Goal: Task Accomplishment & Management: Complete application form

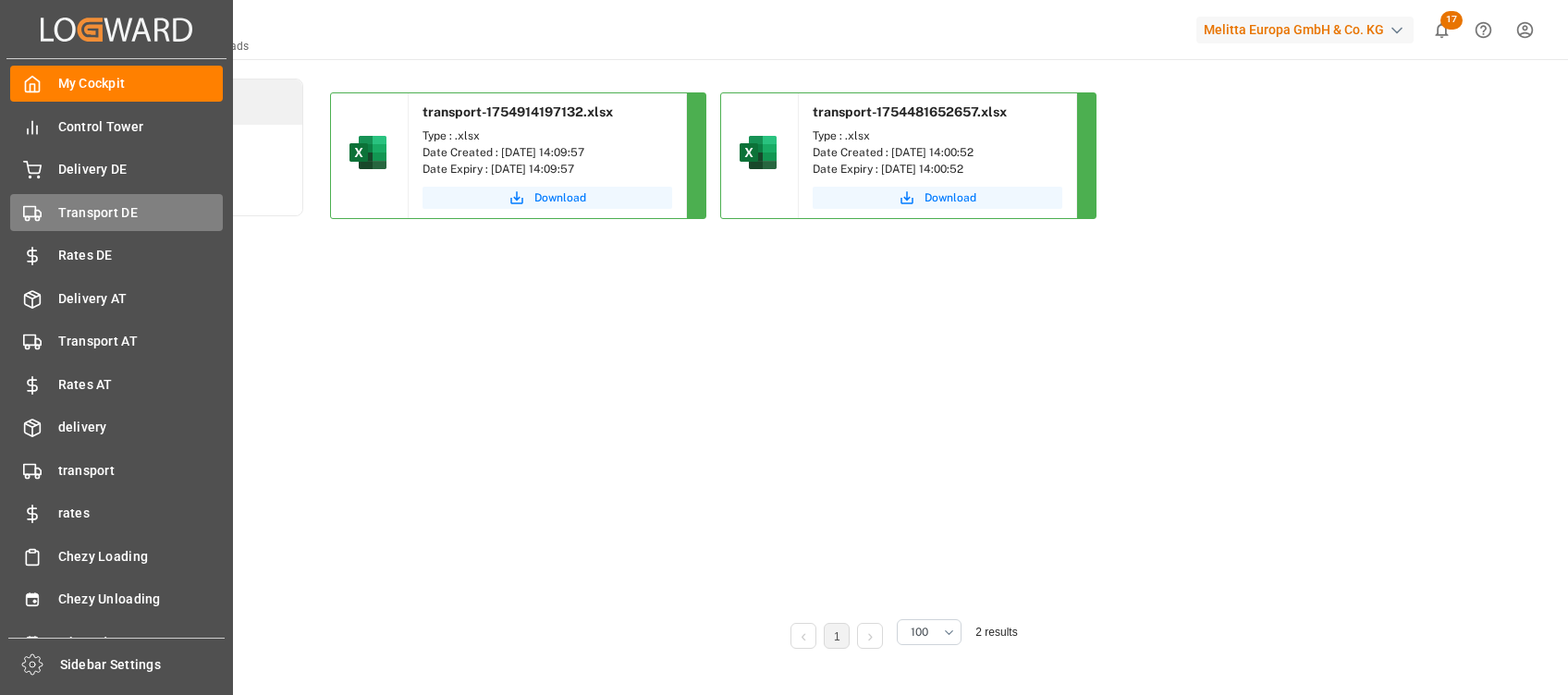
click at [124, 215] on span "Transport DE" at bounding box center [141, 213] width 166 height 20
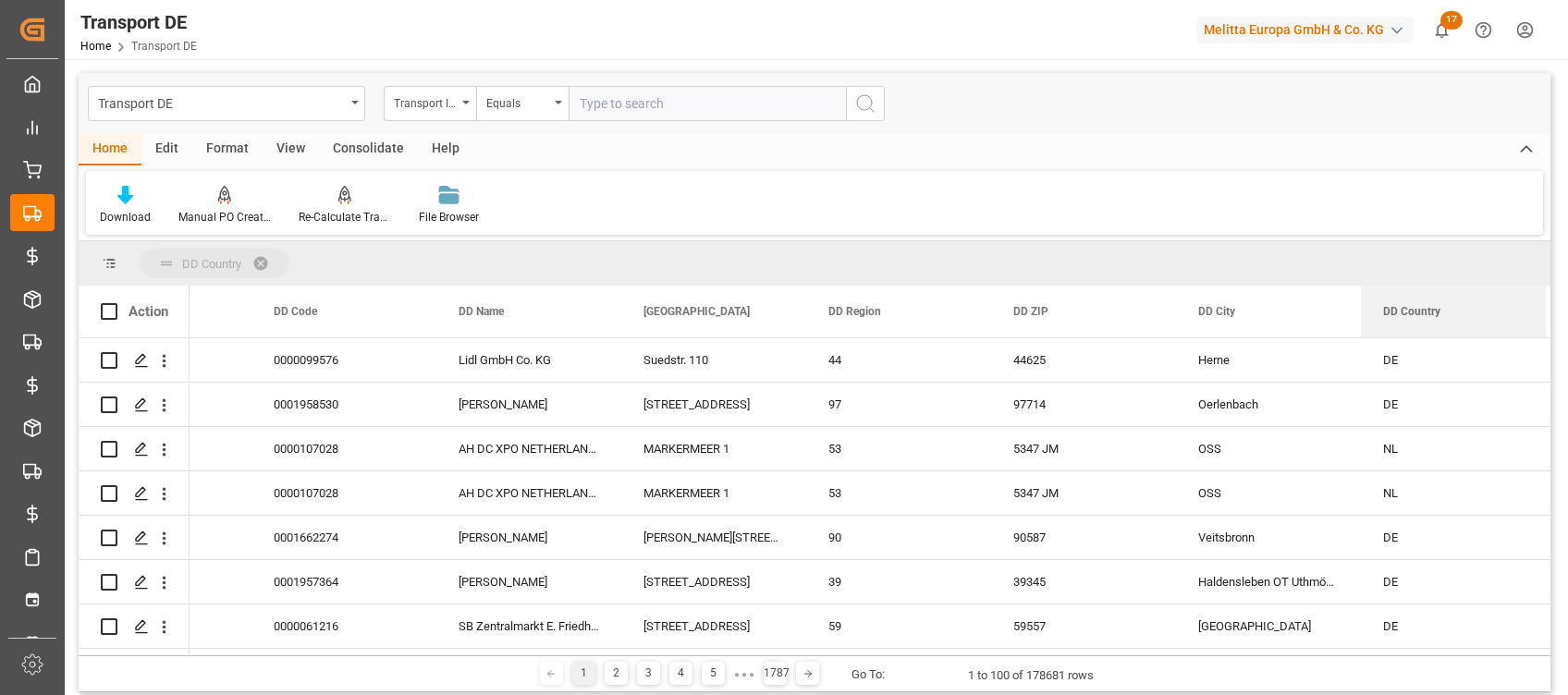
drag, startPoint x: 1409, startPoint y: 318, endPoint x: 230, endPoint y: 244, distance: 1181.3
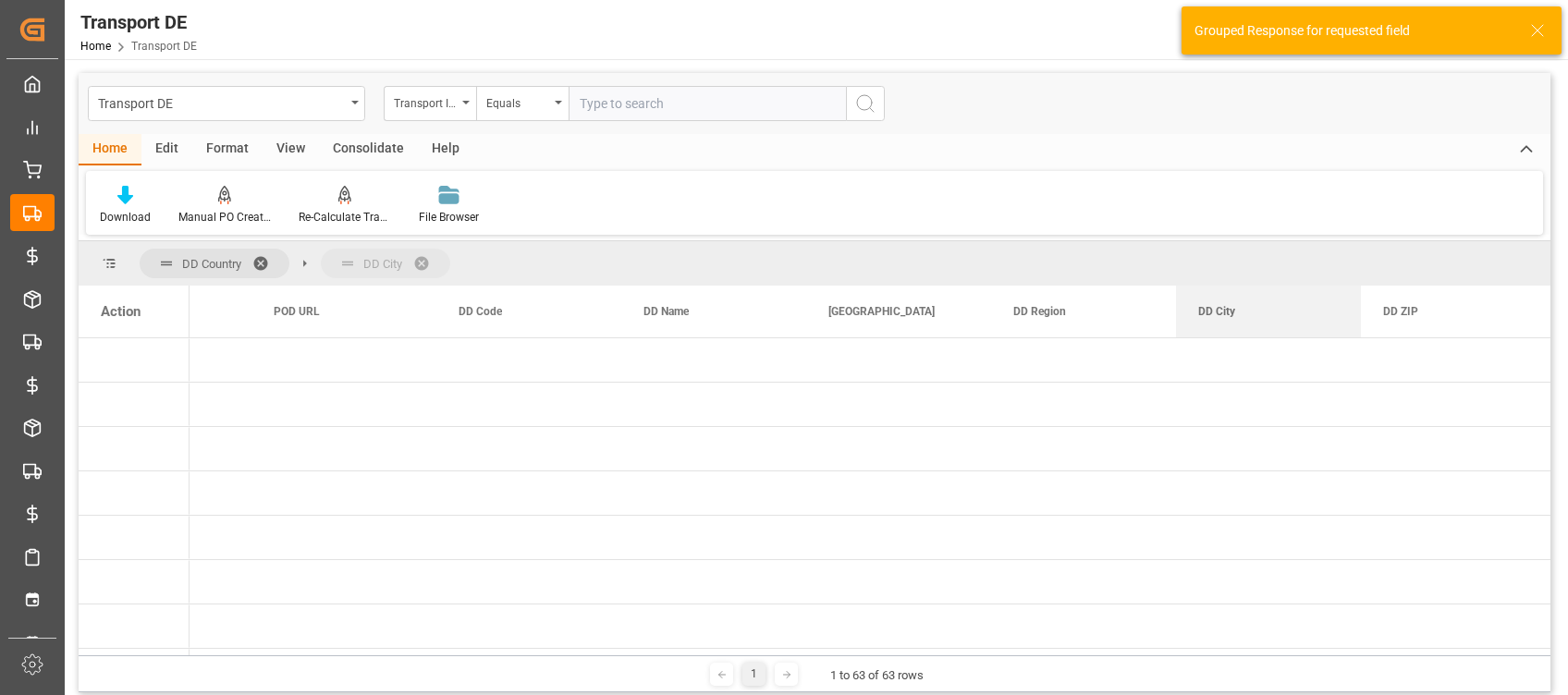
drag, startPoint x: 1430, startPoint y: 326, endPoint x: 503, endPoint y: 261, distance: 929.3
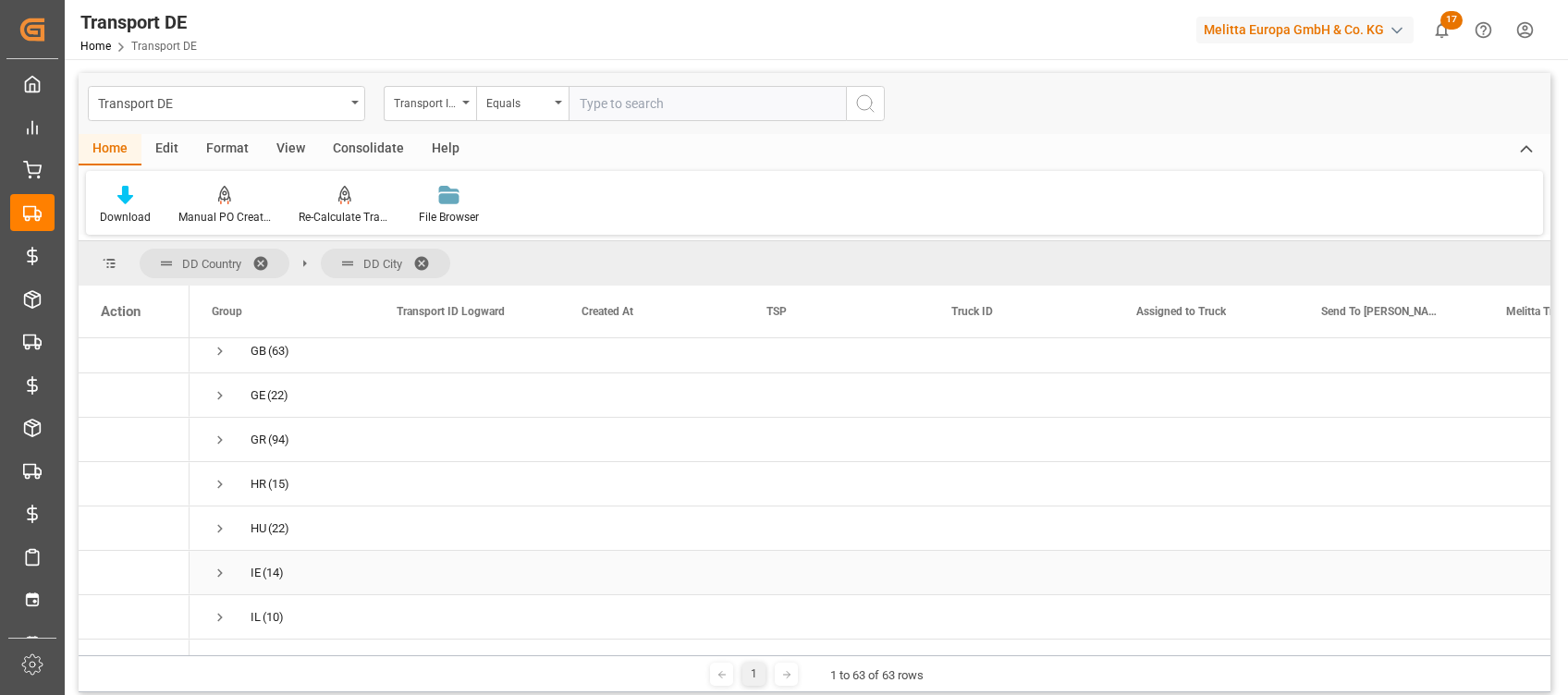
click at [222, 572] on span "Press SPACE to select this row." at bounding box center [220, 573] width 17 height 17
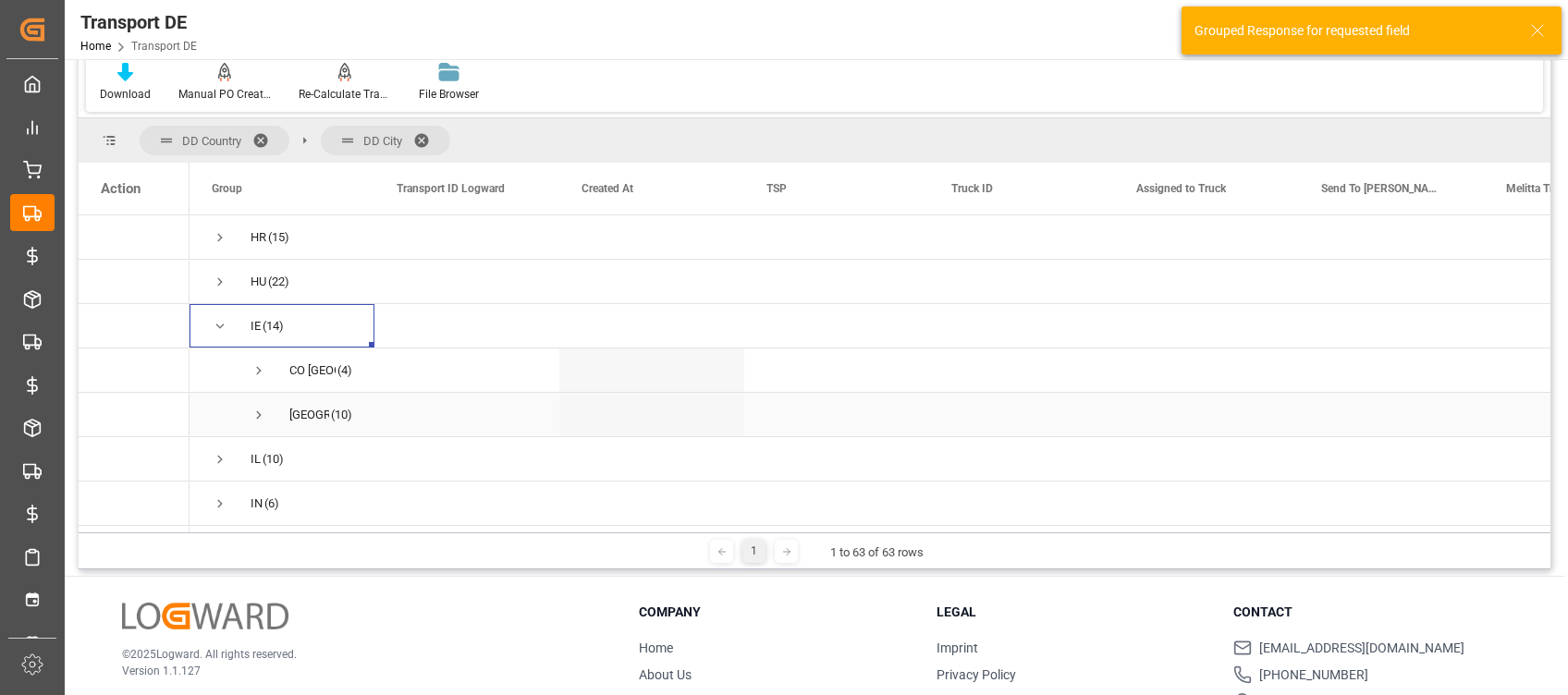
click at [261, 411] on span "Press SPACE to select this row." at bounding box center [258, 415] width 17 height 17
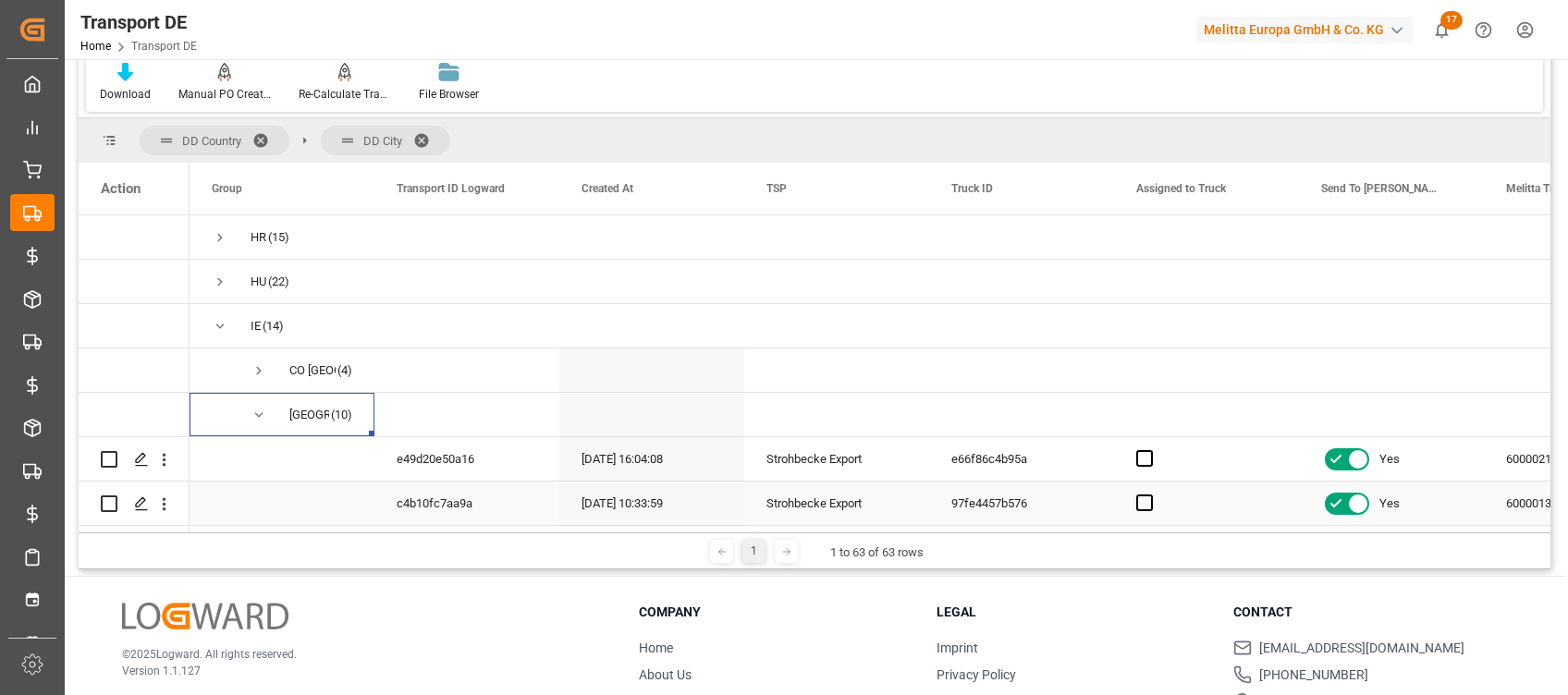
click at [508, 497] on div "c4b10fc7aa9a" at bounding box center [467, 503] width 185 height 43
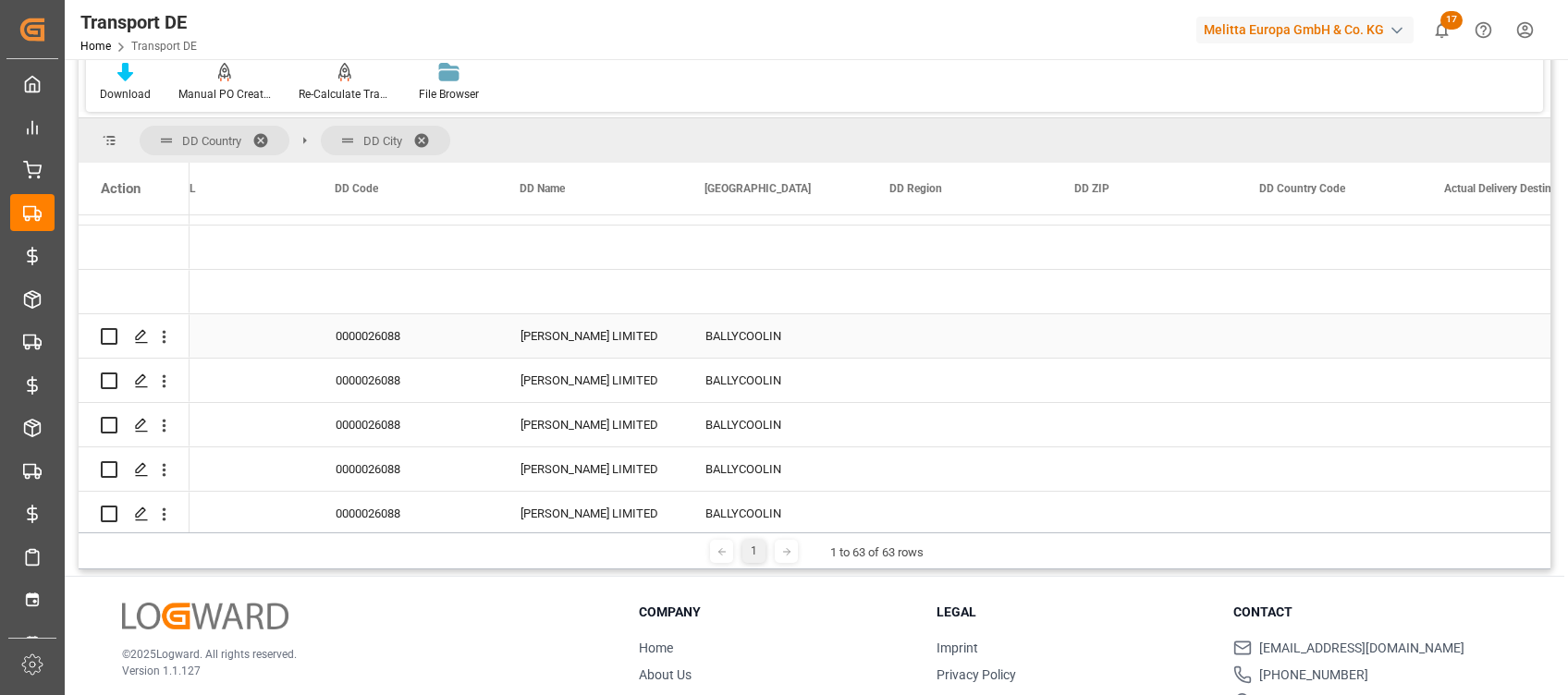
click at [1111, 342] on div "Press SPACE to select this row." at bounding box center [1146, 336] width 185 height 43
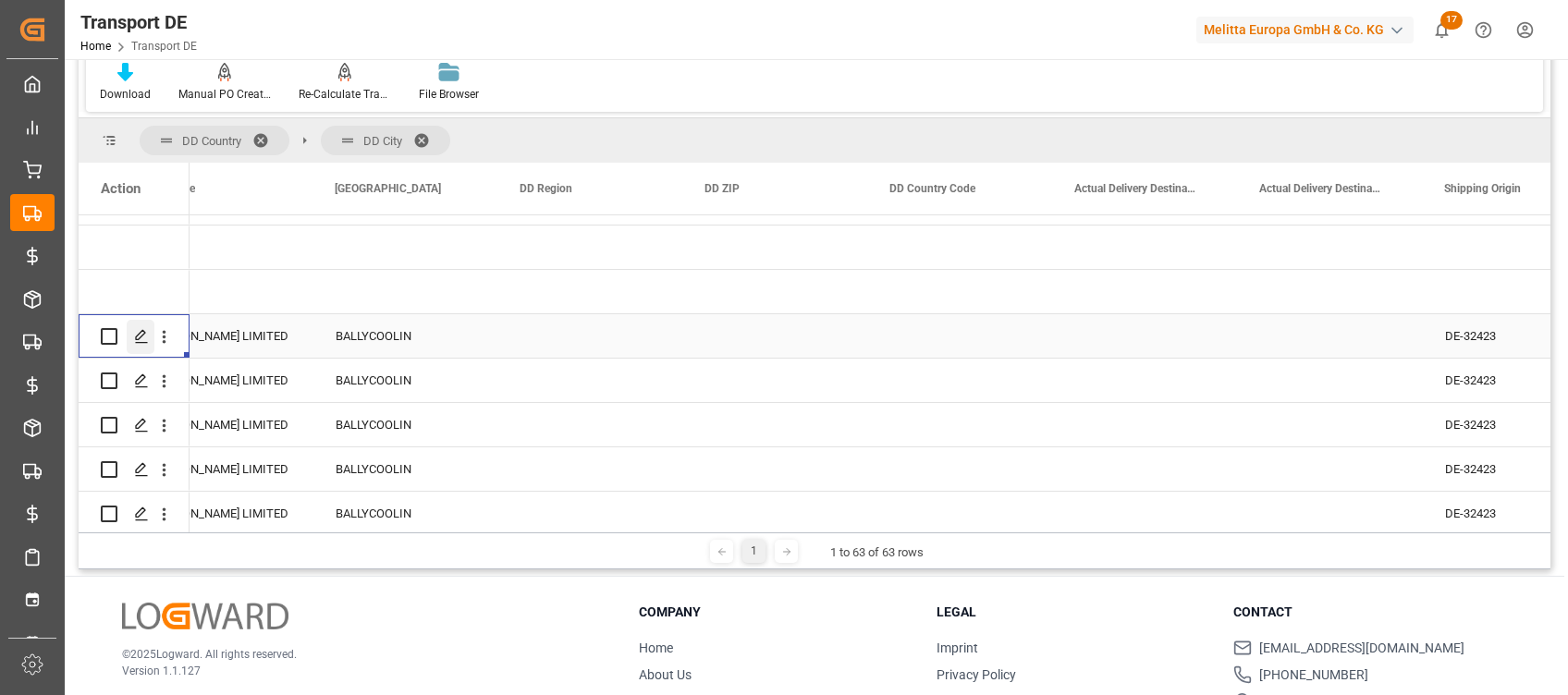
click at [147, 335] on icon "Press SPACE to select this row." at bounding box center [141, 336] width 15 height 15
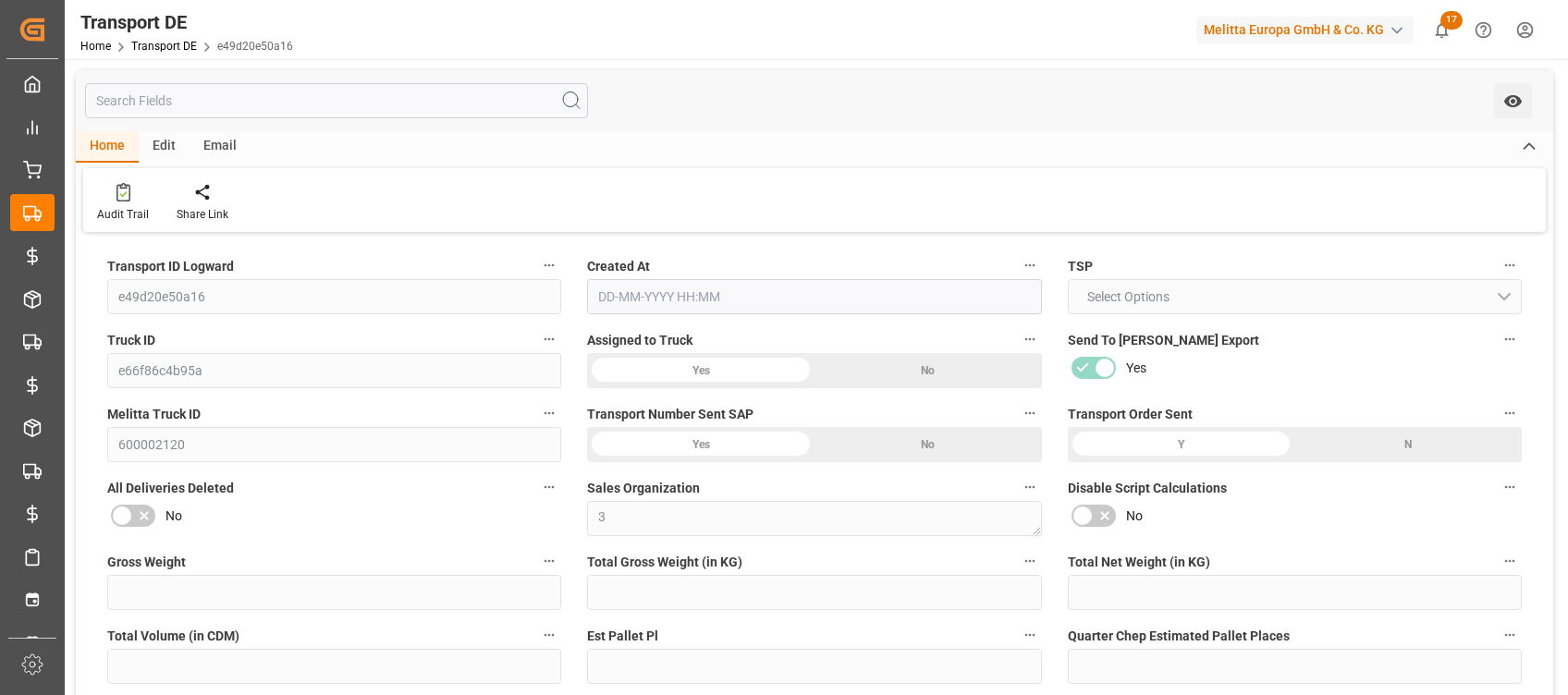
type input "8554"
type input "7595.552"
type input "5925.72"
type input "41324.72"
type input "19"
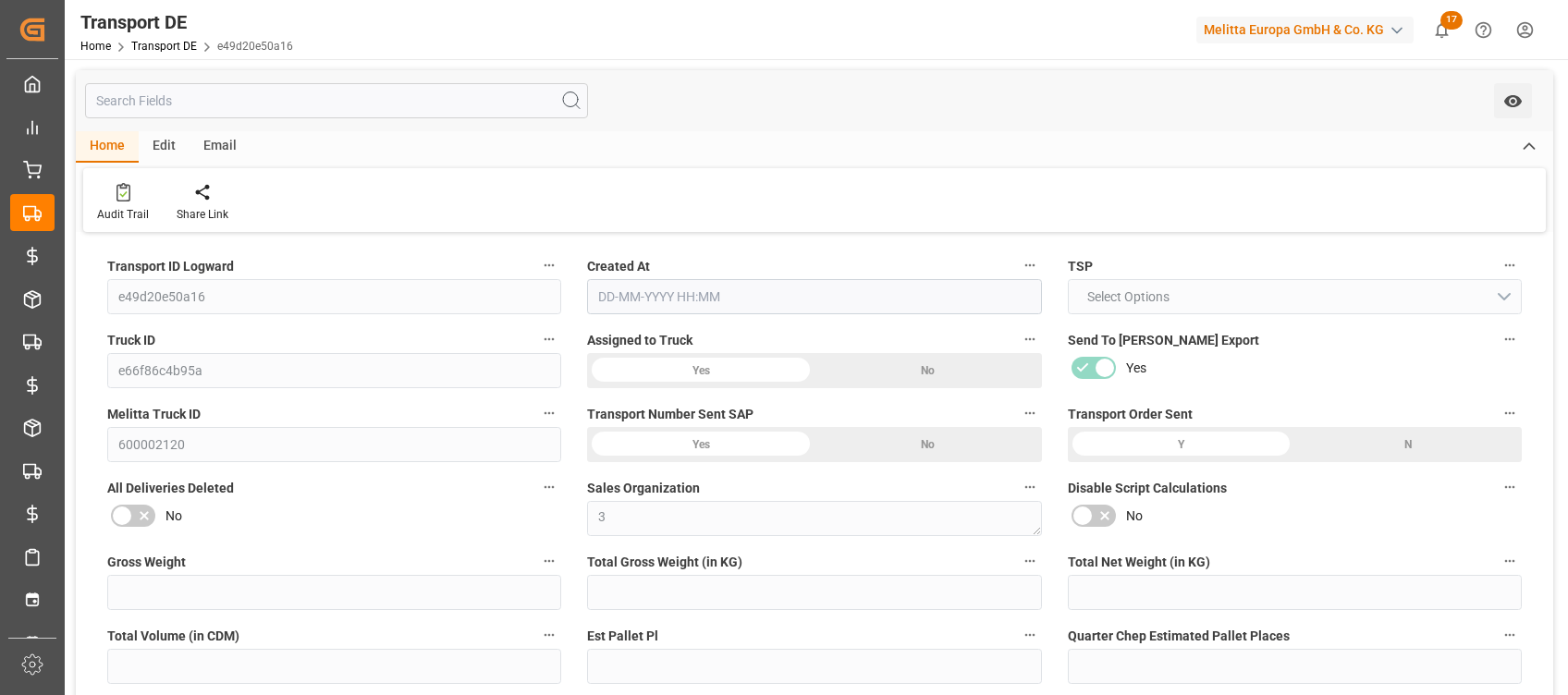
type input "0"
type input "19"
type input "0"
type input "1"
type input "38"
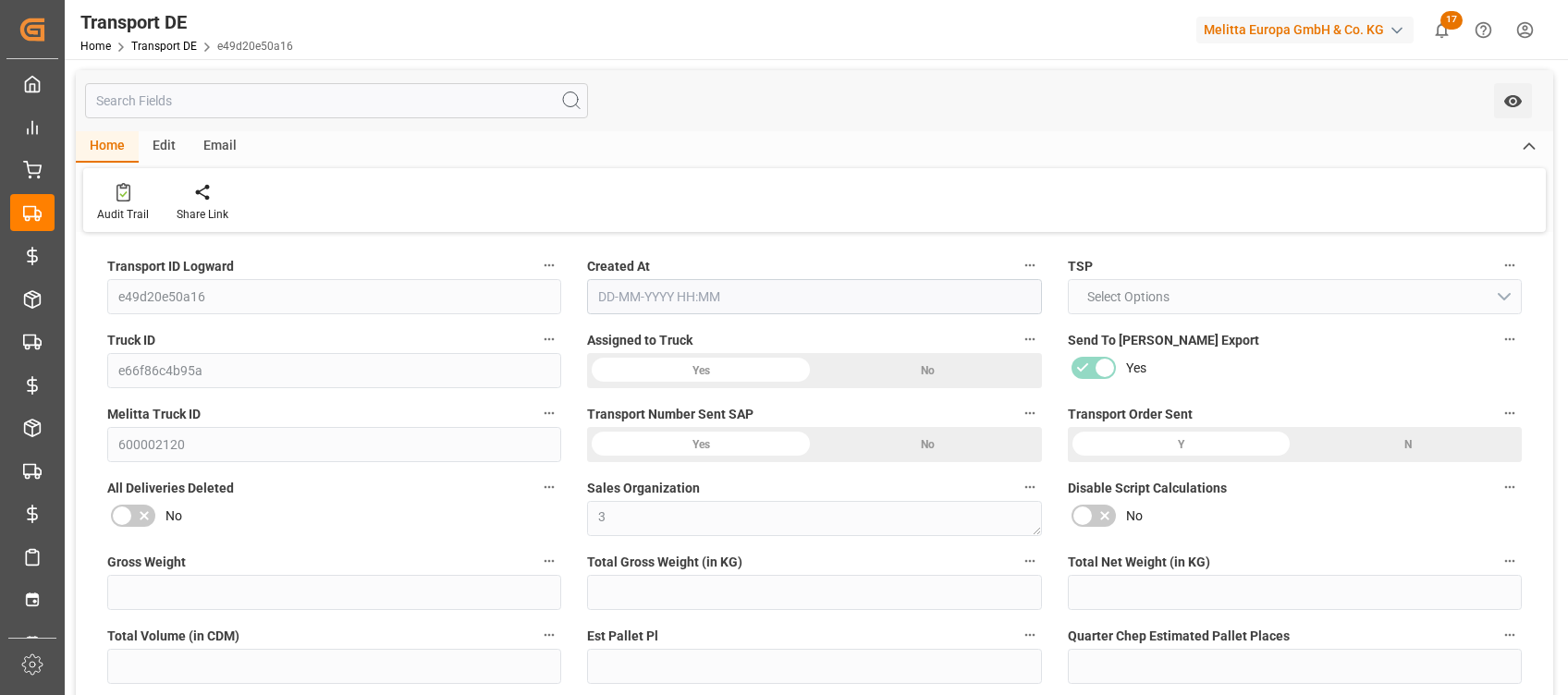
type input "38"
type input "15"
type input "1952"
type input "0"
type input "2040"
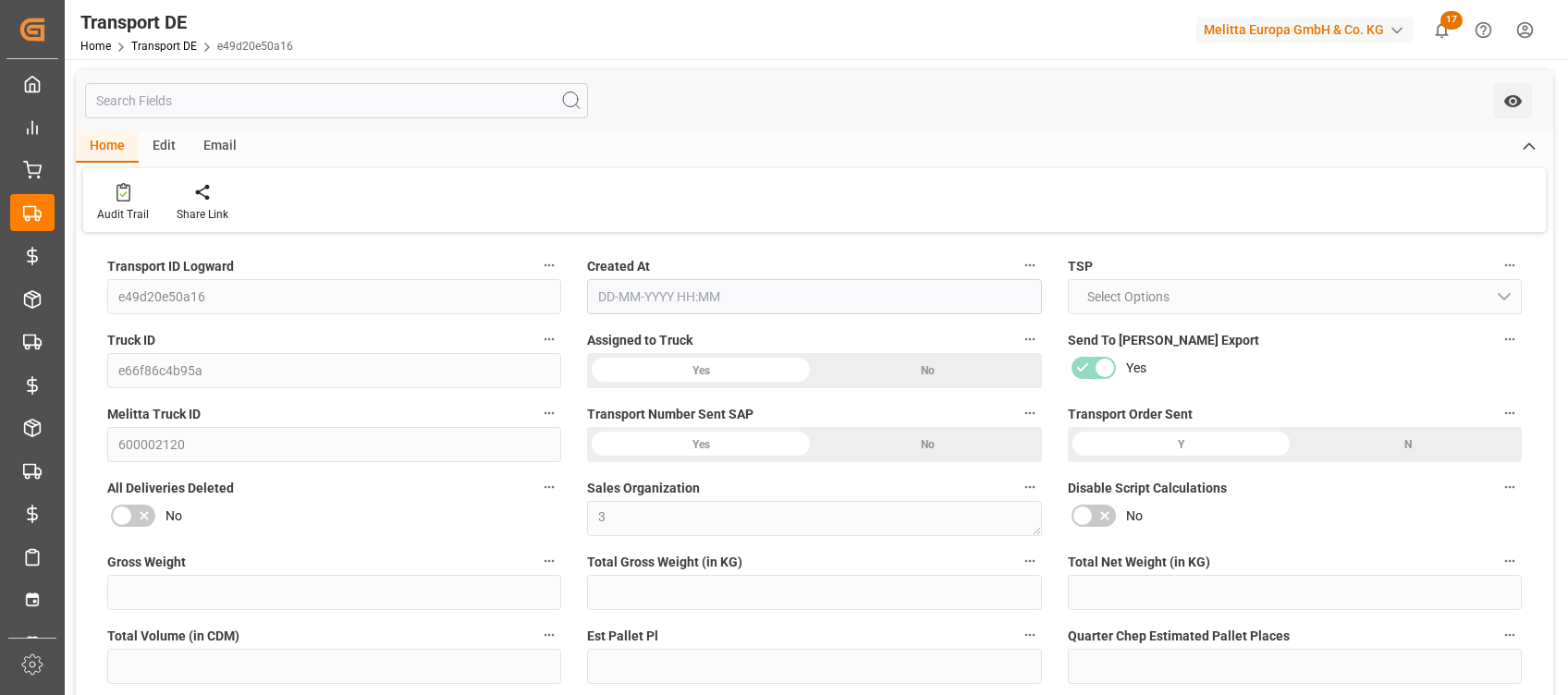
type input "95.328"
type input "2040"
type input "1978.8"
type input "22"
type input "0"
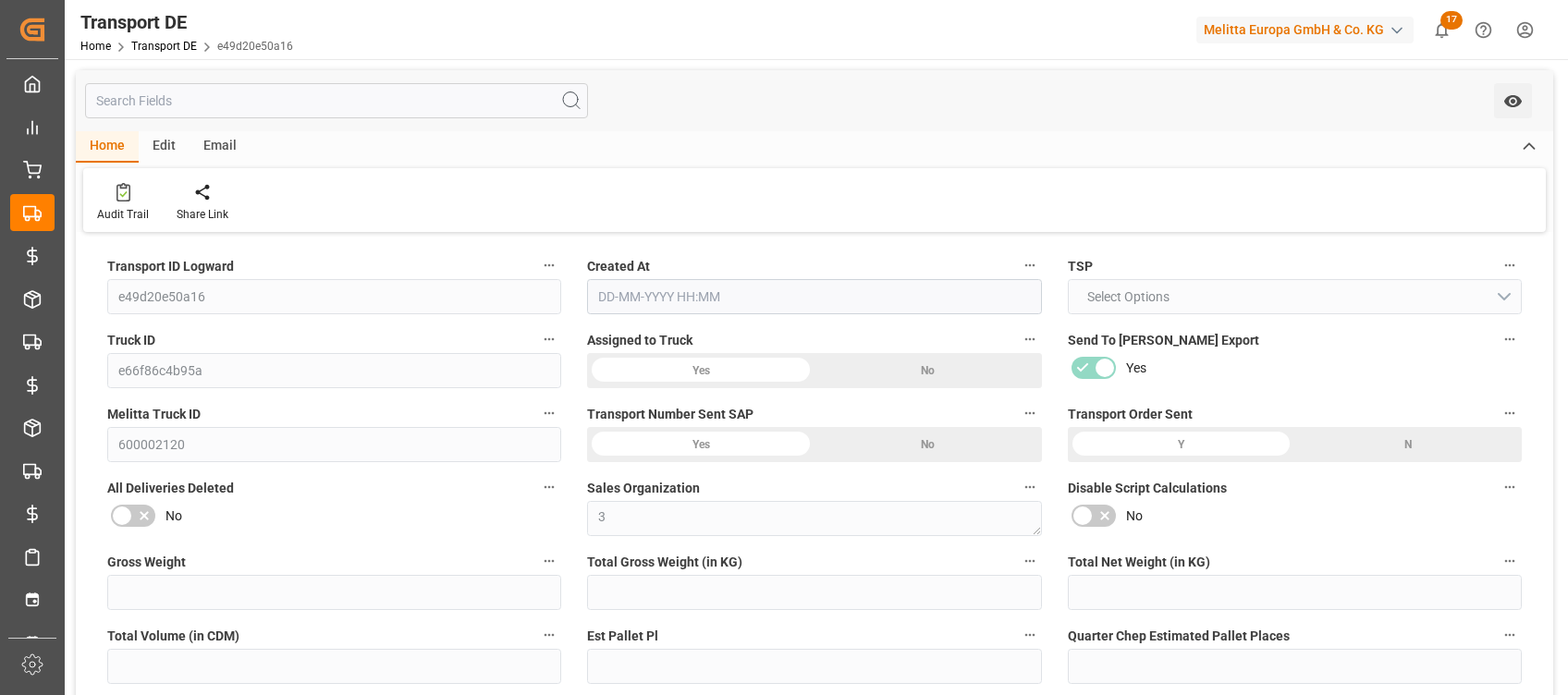
type input "0"
type input "16"
type input "0"
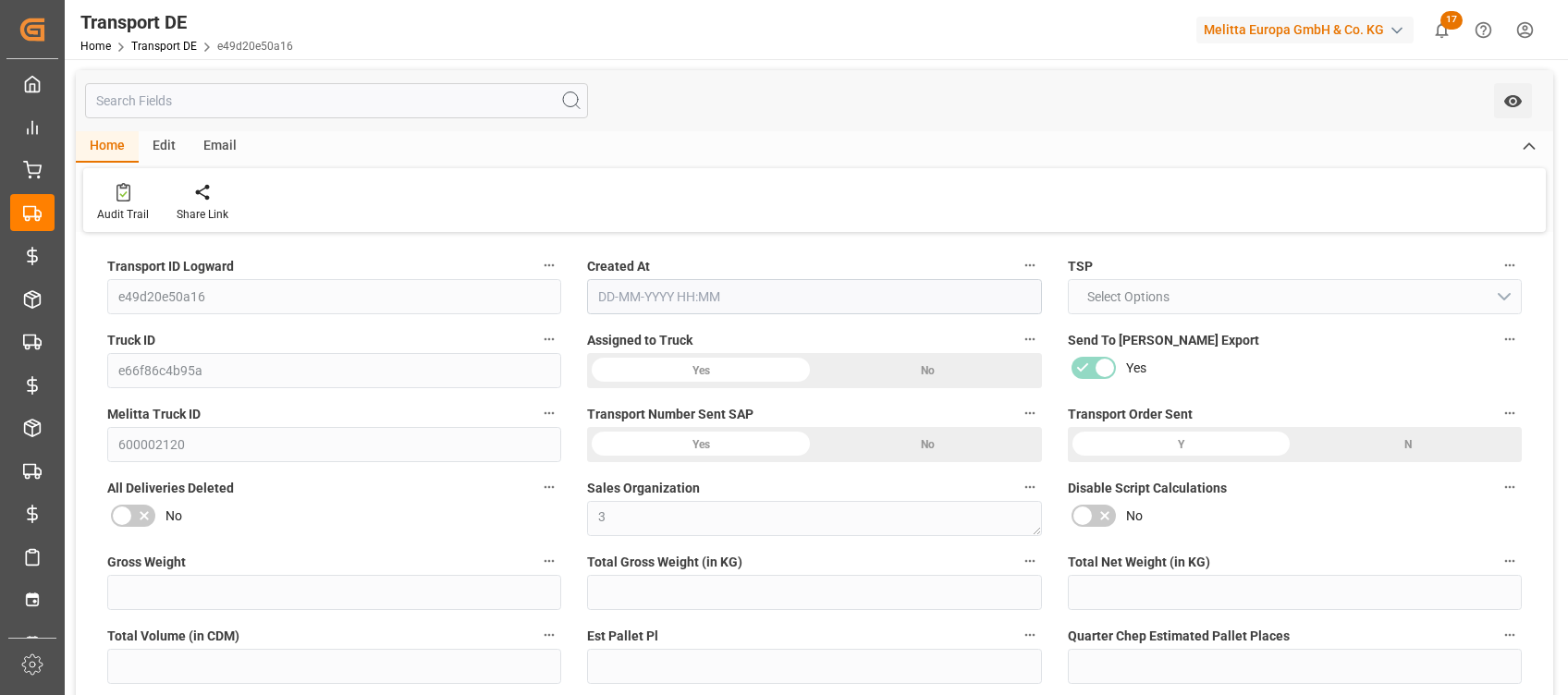
type input "0"
type input "-61.2"
type input "0"
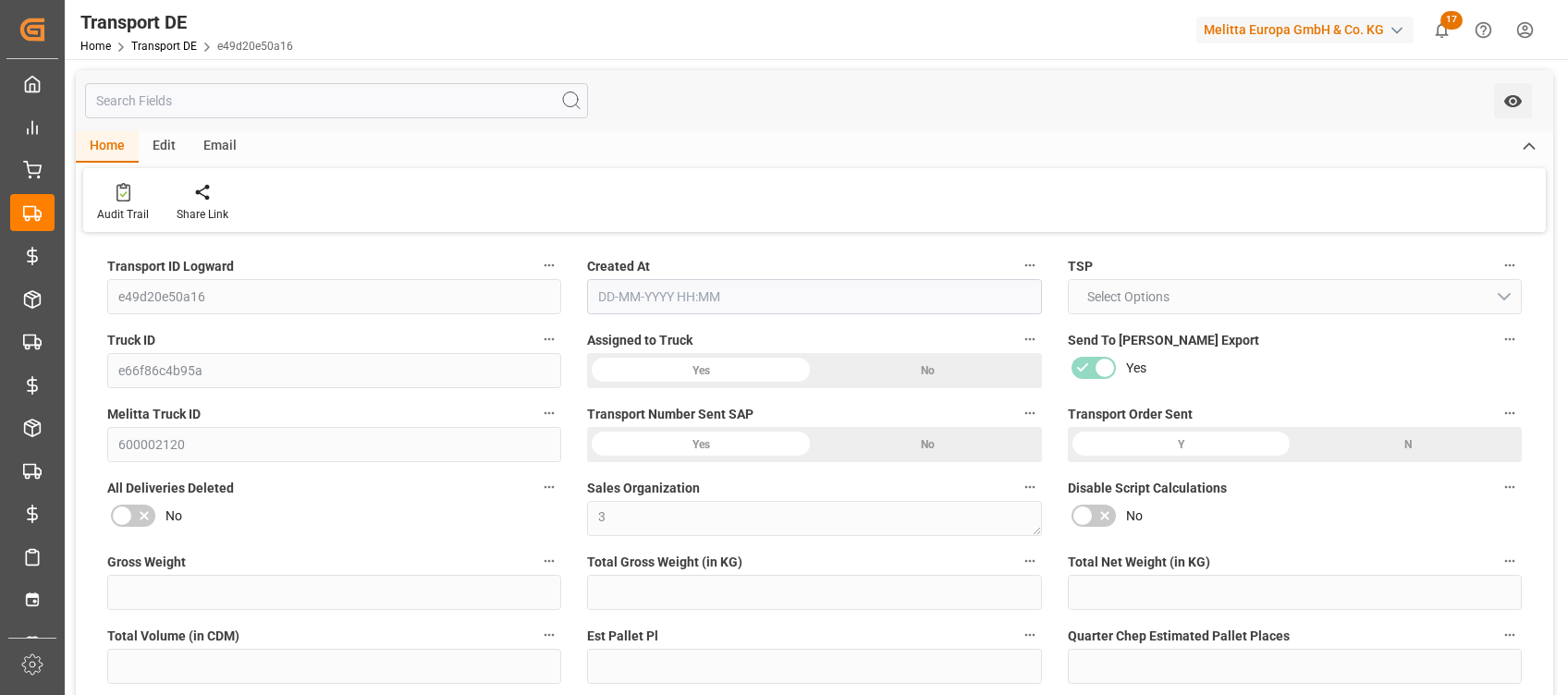
type input "0"
type input "7595.552"
type input "10767.6795"
type input "21"
type input "80"
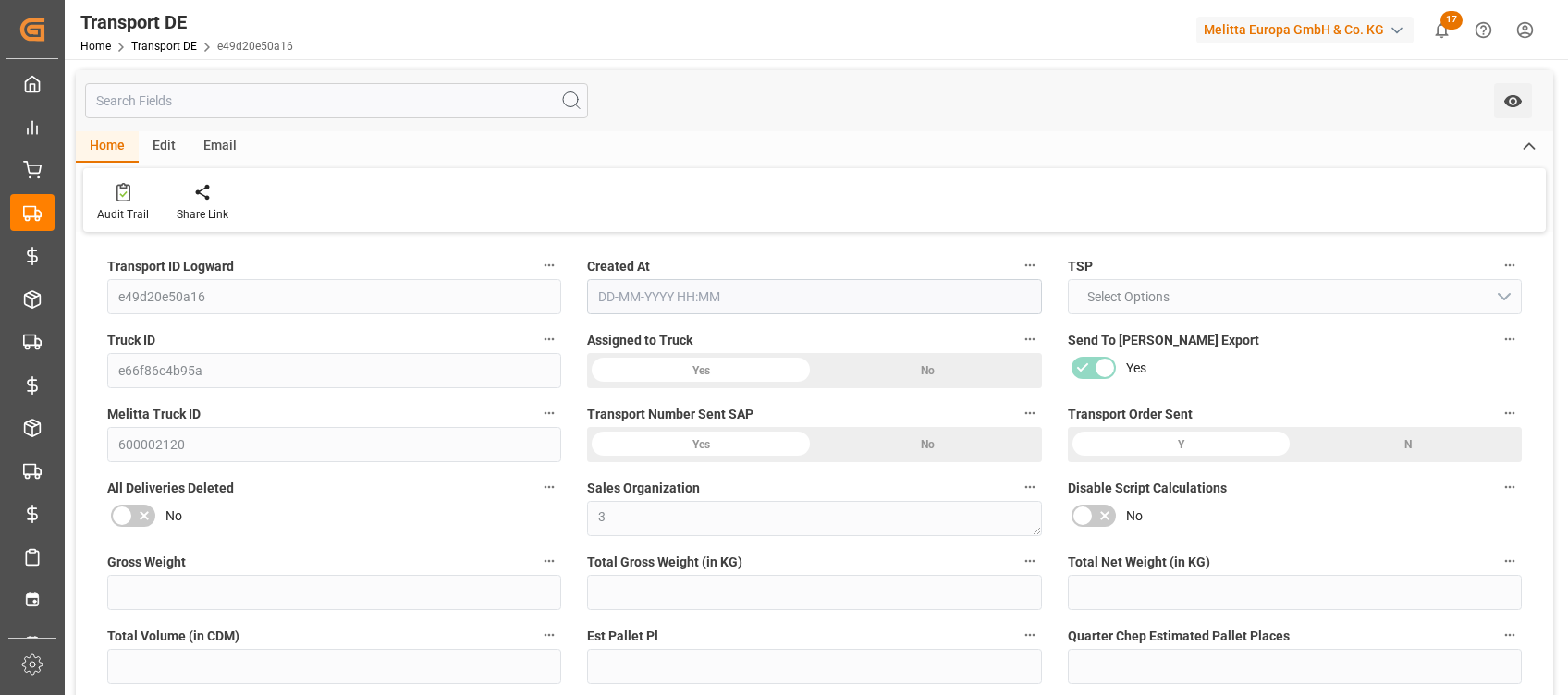
type input "37"
type input "0"
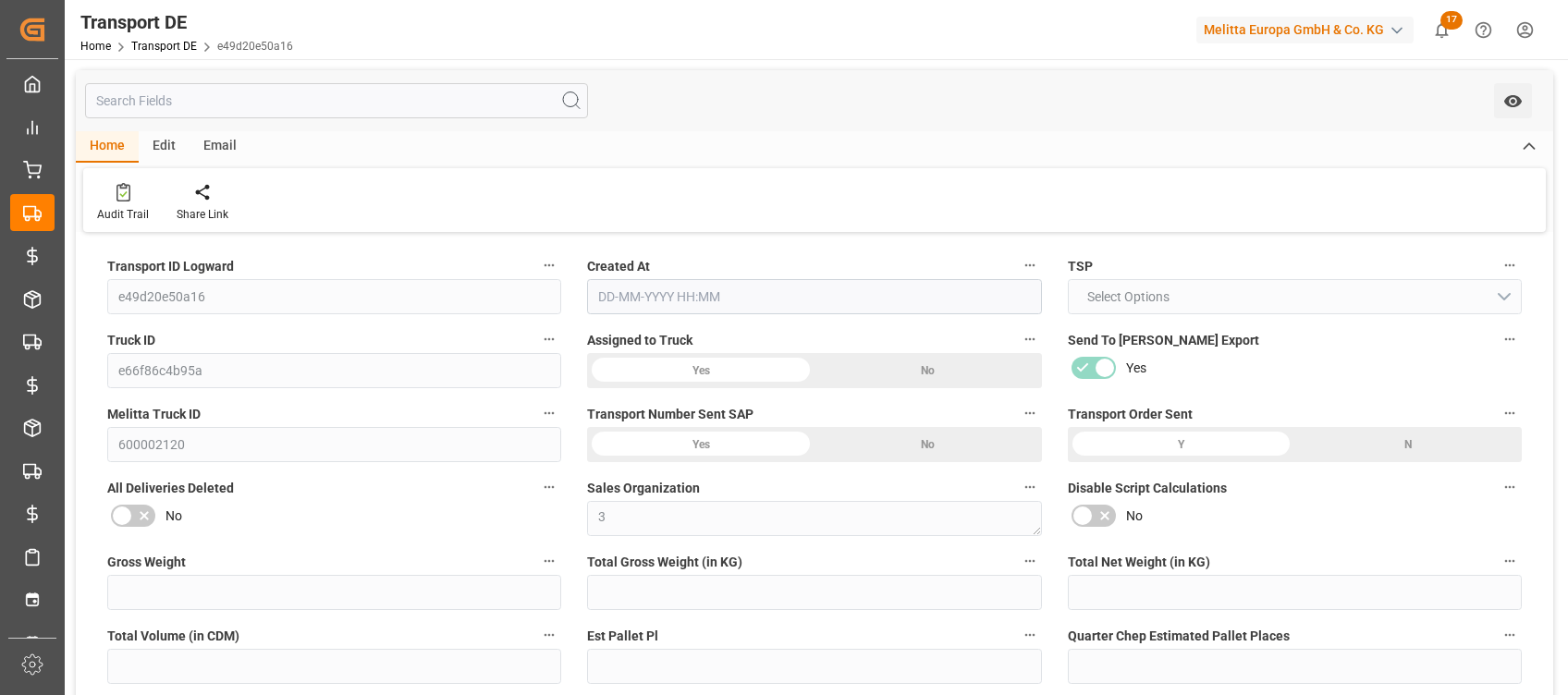
type input "0"
type input "1"
type input "0"
type input "3735"
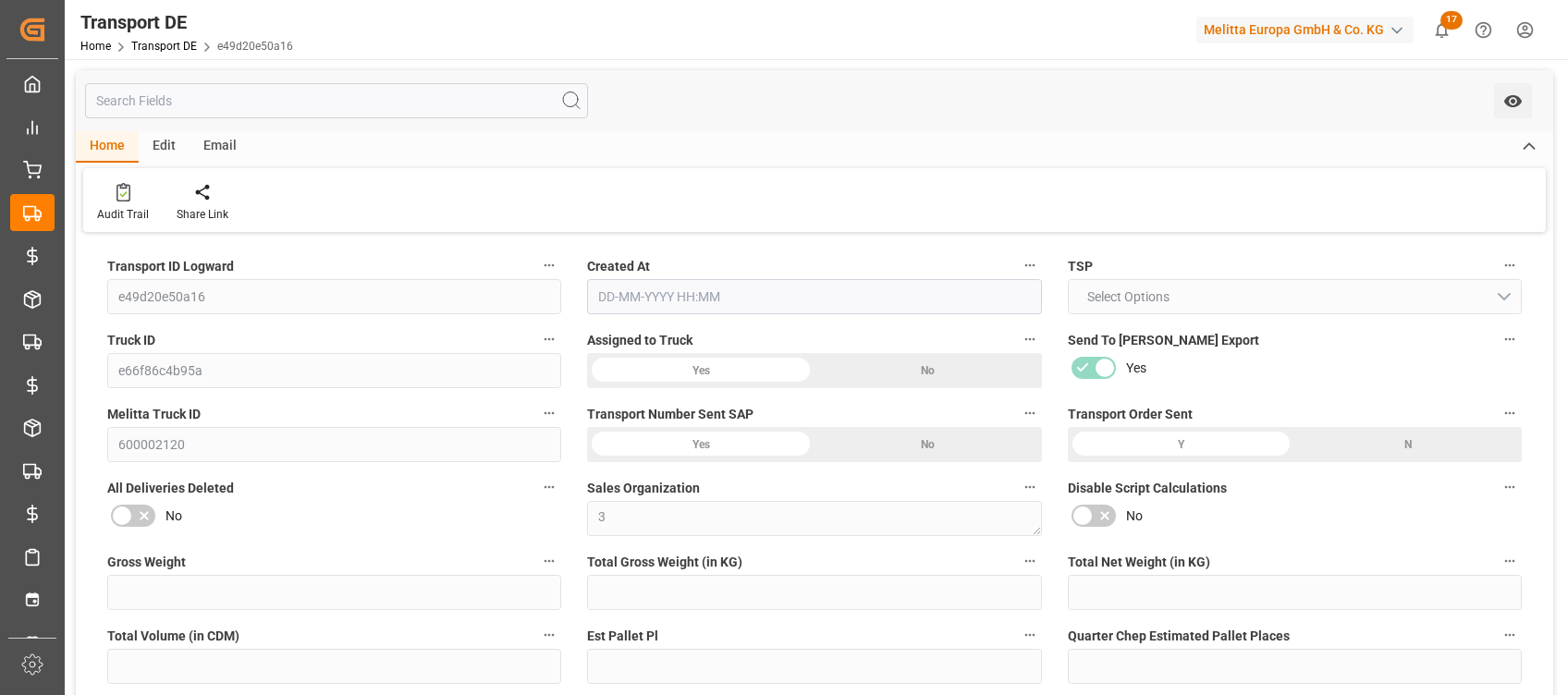
type input "2074.128"
type input "1978.8"
type input "[DATE] 14:04"
type input "[DATE]"
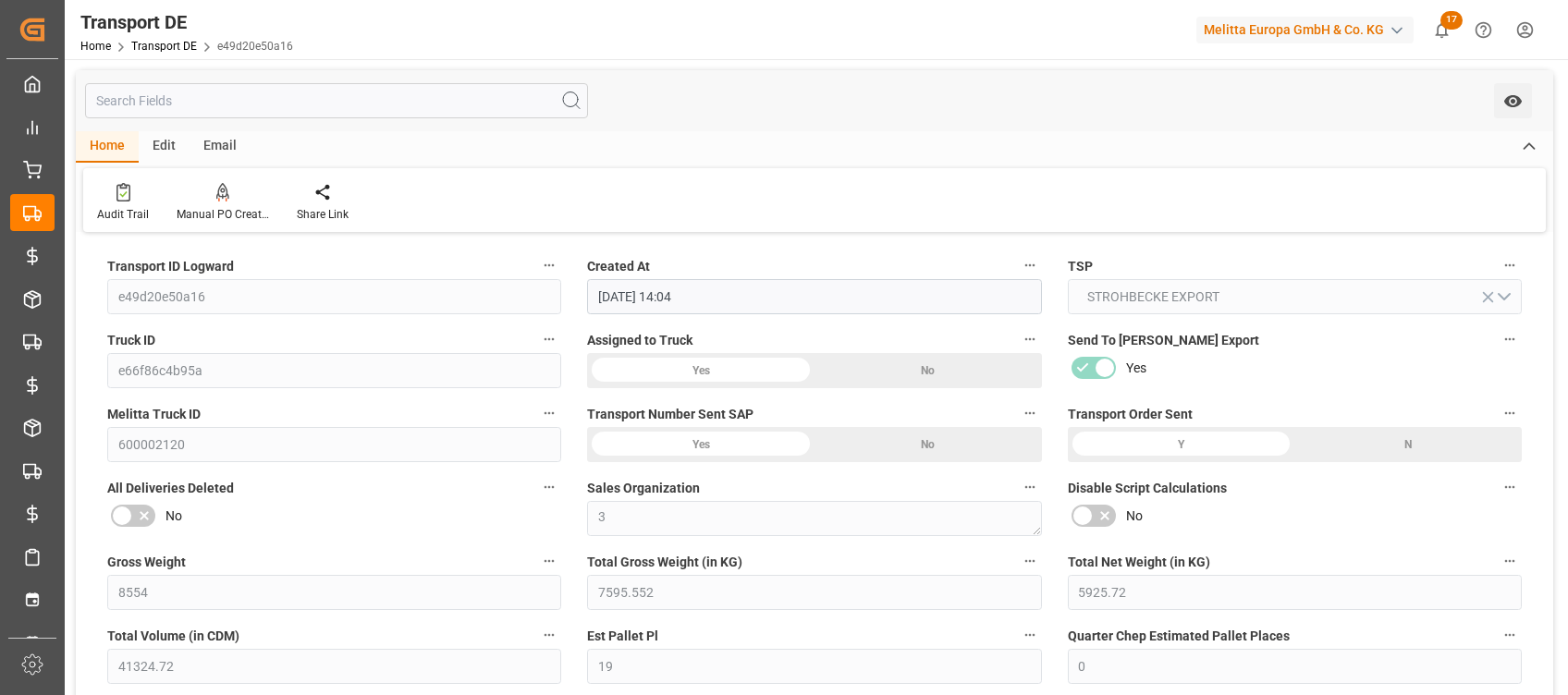
type input "[DATE]"
